Goal: Information Seeking & Learning: Find specific fact

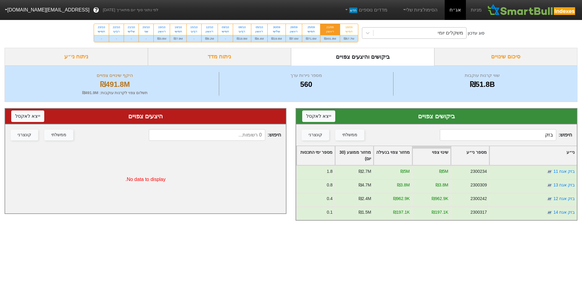
click at [396, 32] on div "משקלים יומי" at bounding box center [419, 33] width 93 height 11
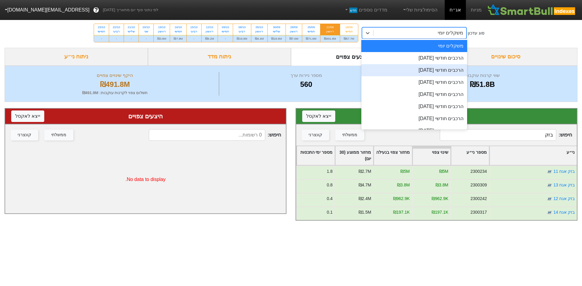
click at [407, 66] on div "הרכבים חודשי [DATE]" at bounding box center [414, 70] width 106 height 12
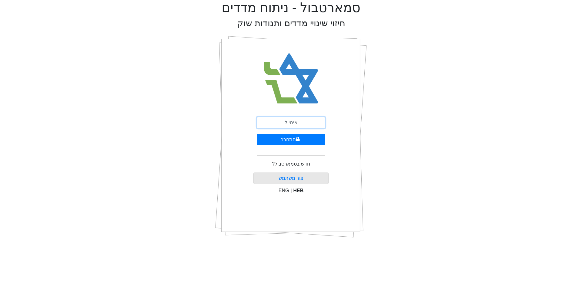
click at [281, 126] on input "email" at bounding box center [291, 123] width 68 height 12
click at [311, 120] on input "email" at bounding box center [291, 123] width 68 height 12
type input "ש"
type input "[EMAIL_ADDRESS][DOMAIN_NAME]"
click at [257, 134] on button "התחבר" at bounding box center [291, 140] width 68 height 12
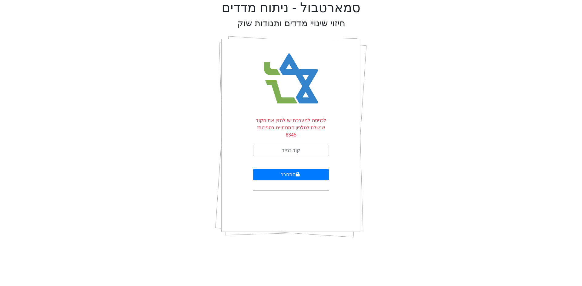
click at [319, 134] on form "לכניסה למערכת יש להזין את הקוד שנשלח לטלפון המסתיים בספרות: 6345 התחבר" at bounding box center [291, 154] width 76 height 74
click at [314, 134] on form "לכניסה למערכת יש להזין את הקוד שנשלח לטלפון המסתיים בספרות: 6345 התחבר" at bounding box center [291, 154] width 76 height 74
click at [308, 145] on input "text" at bounding box center [291, 151] width 76 height 12
type input "485951"
click at [253, 169] on button "התחבר" at bounding box center [291, 175] width 76 height 12
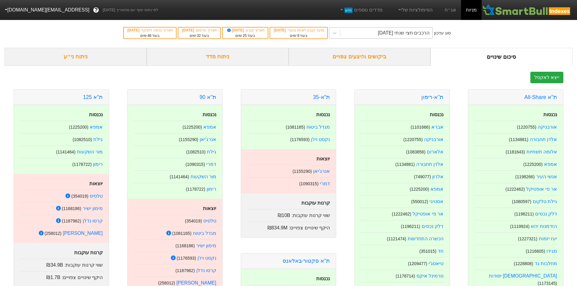
click at [395, 28] on div "הרכבים חצי שנתי 06/11/2025" at bounding box center [386, 33] width 92 height 11
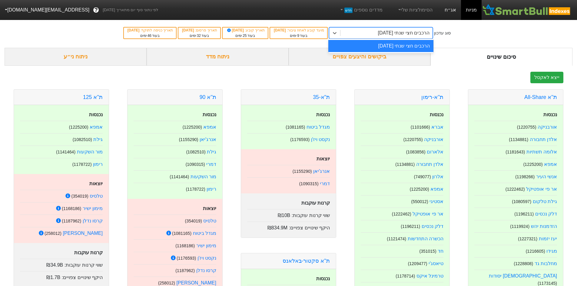
click at [448, 8] on link "אג״ח" at bounding box center [450, 10] width 21 height 20
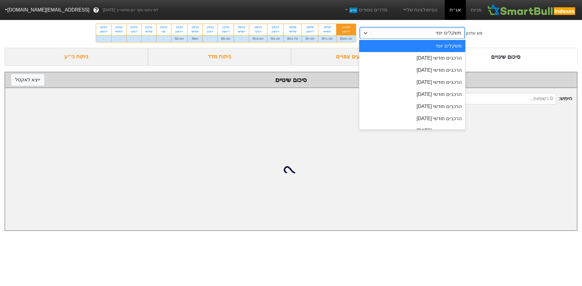
click at [413, 31] on div "משקלים יומי" at bounding box center [417, 33] width 93 height 11
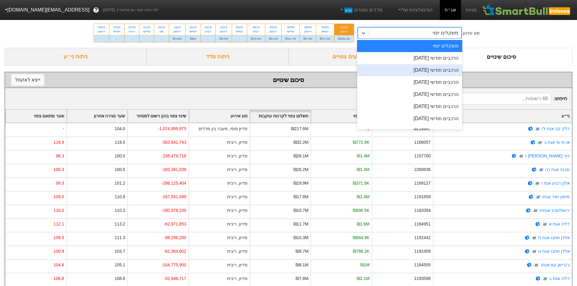
click at [415, 71] on div "הרכבים חודשי [DATE]" at bounding box center [409, 70] width 105 height 12
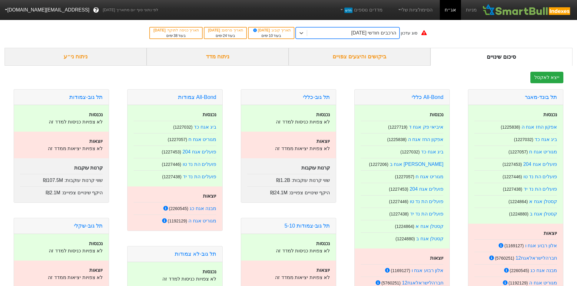
click at [397, 52] on div "ביקושים והיצעים צפויים" at bounding box center [360, 57] width 142 height 18
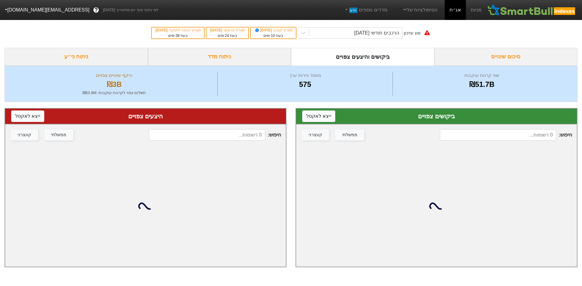
click at [509, 132] on input at bounding box center [498, 135] width 116 height 12
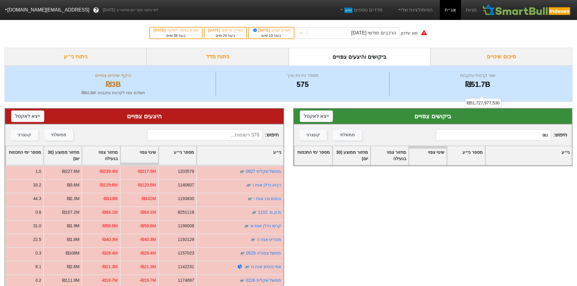
type input "a"
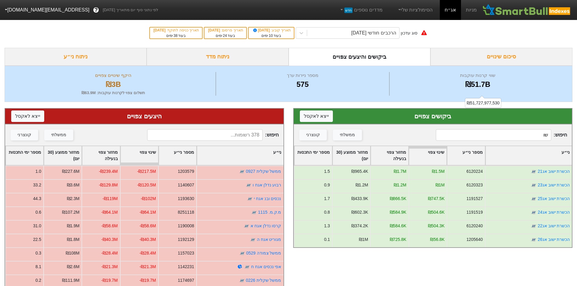
type input "ש"
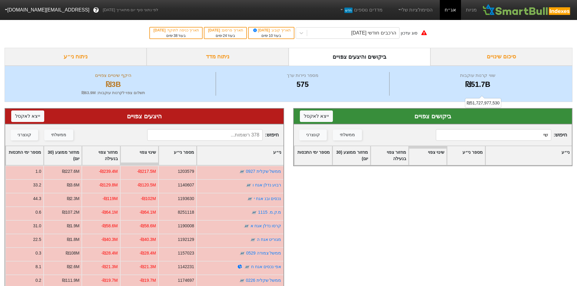
type input "ש"
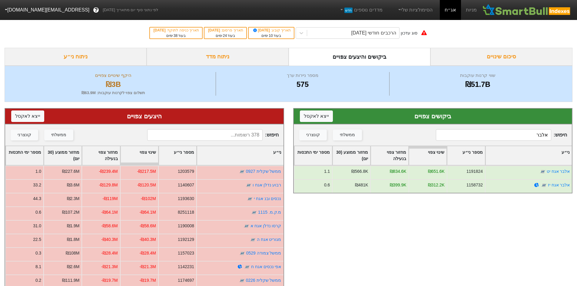
type input "אלבר"
click at [249, 138] on input at bounding box center [204, 135] width 115 height 12
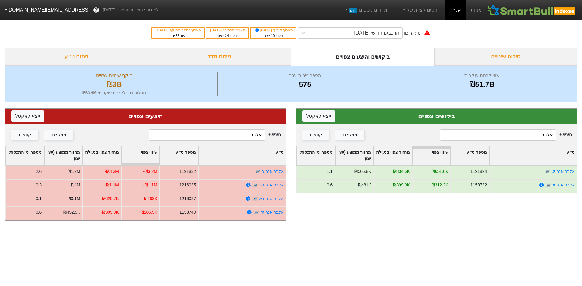
type input "אלבר"
click at [544, 138] on input "אלבר" at bounding box center [498, 135] width 116 height 12
click at [527, 136] on input "אלבר" at bounding box center [498, 135] width 116 height 12
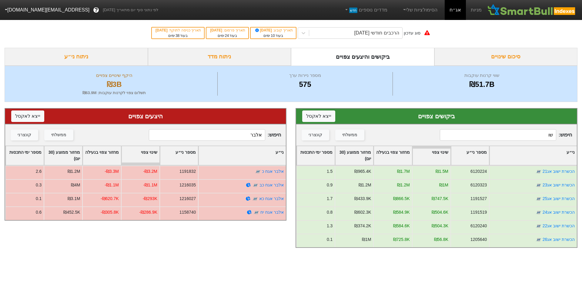
type input "ש"
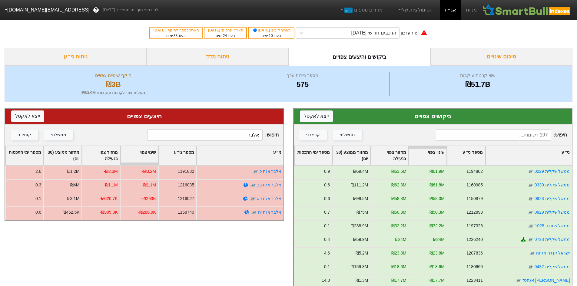
type input "י"
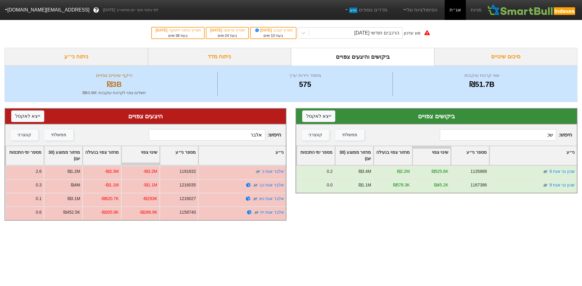
type input "ש"
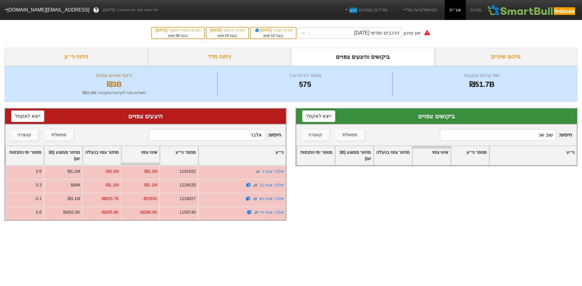
click at [505, 134] on input "שוב אנ" at bounding box center [498, 135] width 116 height 12
type input "אמפא א"
